Goal: Task Accomplishment & Management: Manage account settings

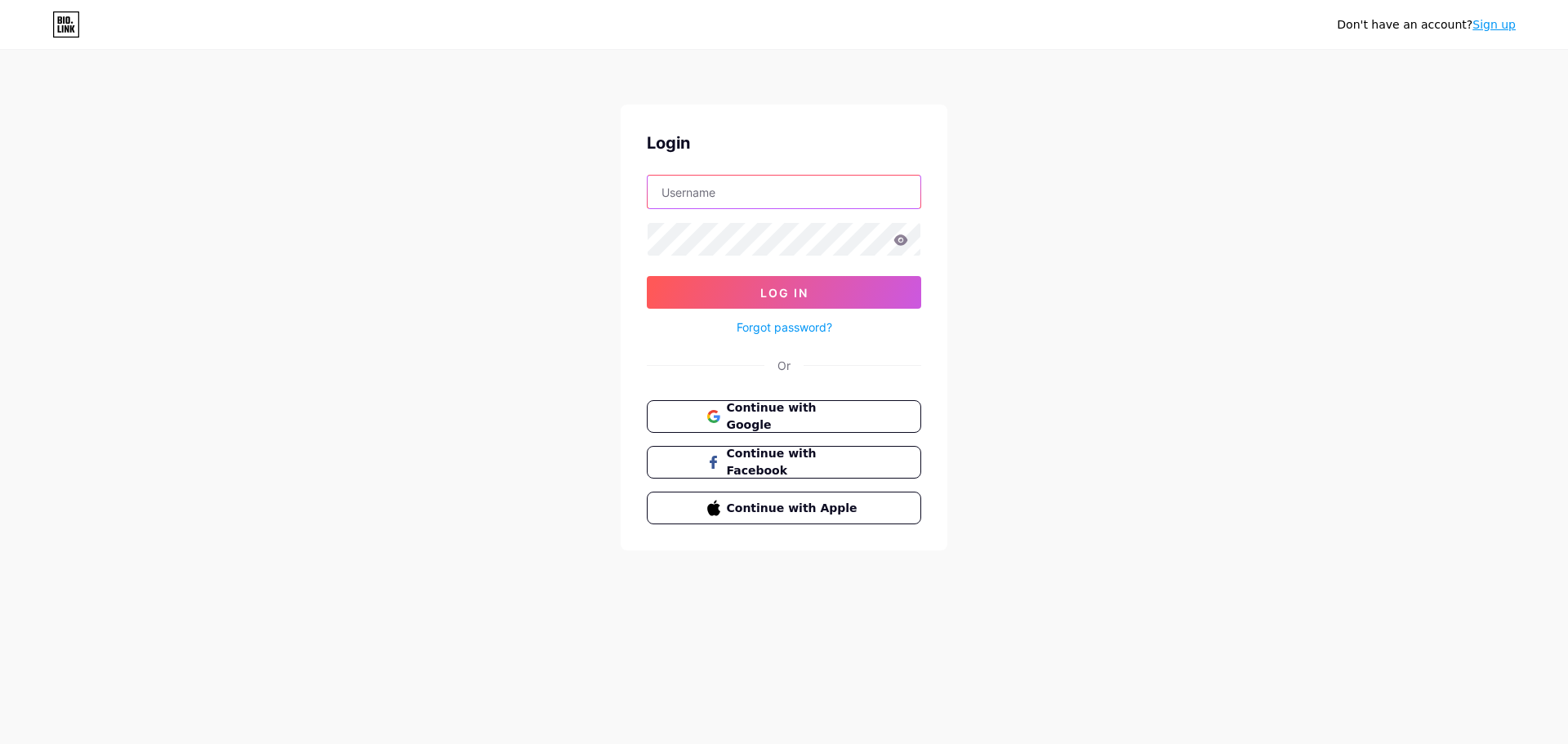
click at [711, 192] on input "text" at bounding box center [783, 192] width 273 height 33
type input "ohiocenterforthebook@cpl.org"
click at [701, 296] on button "Log In" at bounding box center [783, 292] width 274 height 33
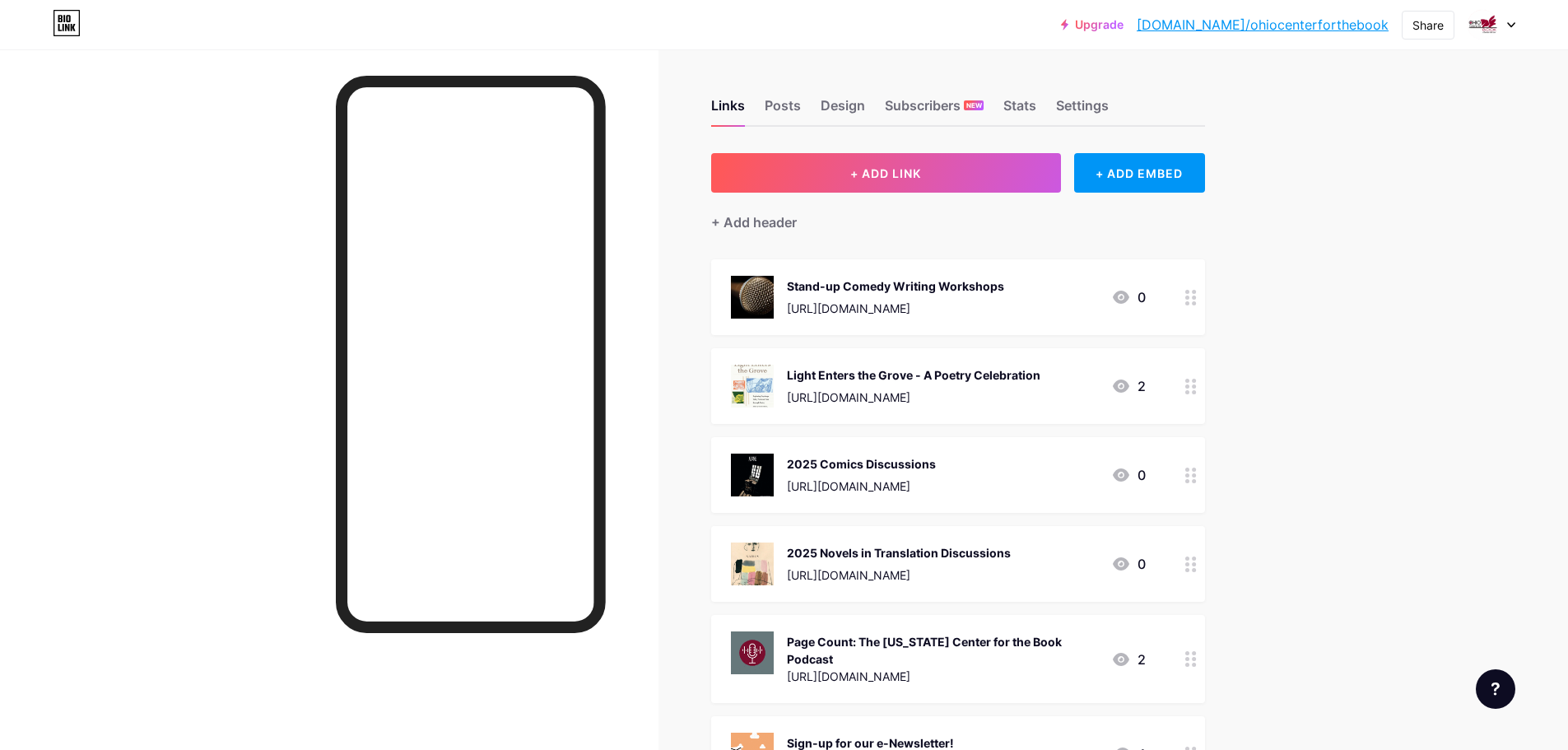
click at [1502, 31] on div at bounding box center [1491, 25] width 48 height 30
click at [1356, 229] on li "Logout" at bounding box center [1411, 231] width 204 height 45
